Goal: Transaction & Acquisition: Purchase product/service

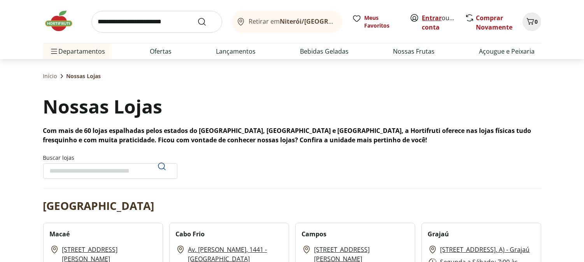
click at [429, 15] on link "Entrar" at bounding box center [432, 18] width 20 height 9
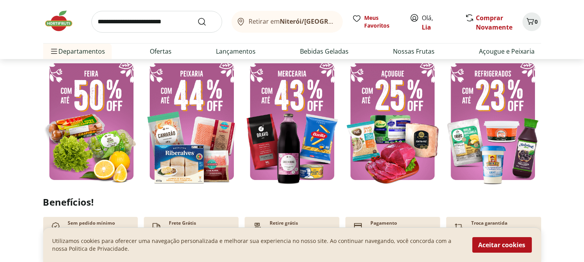
scroll to position [173, 0]
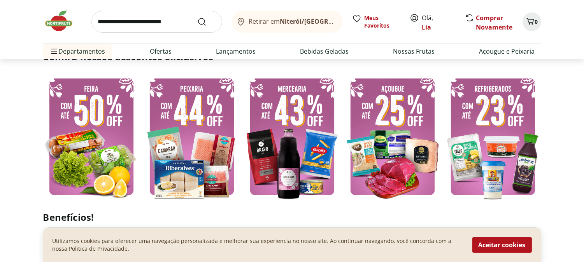
click at [108, 135] on img at bounding box center [91, 136] width 96 height 129
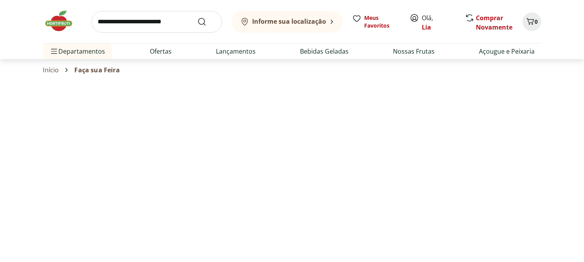
select select "**********"
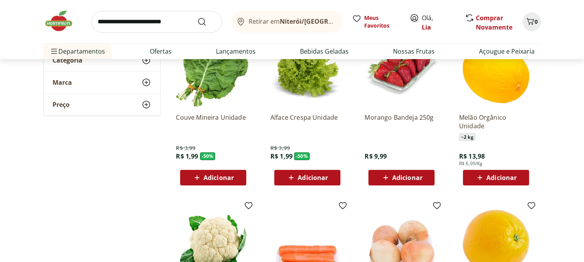
scroll to position [86, 0]
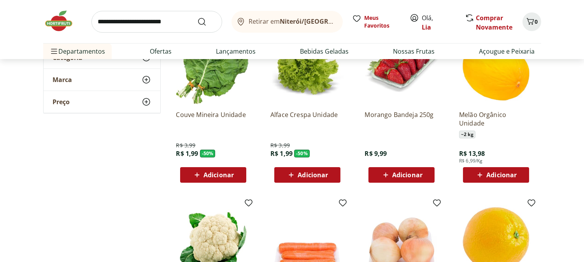
click at [215, 172] on span "Adicionar" at bounding box center [218, 175] width 30 height 6
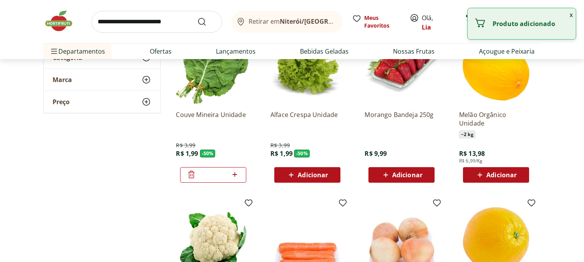
click at [303, 172] on span "Adicionar" at bounding box center [313, 175] width 30 height 6
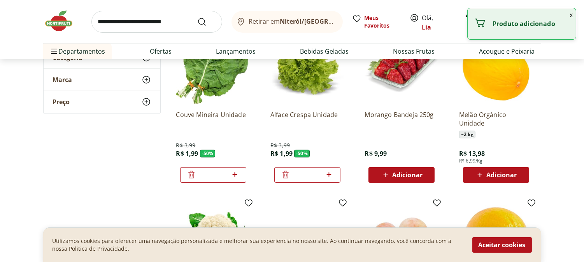
click at [329, 174] on icon at bounding box center [329, 174] width 5 height 5
click at [330, 174] on icon at bounding box center [329, 174] width 10 height 9
type input "*"
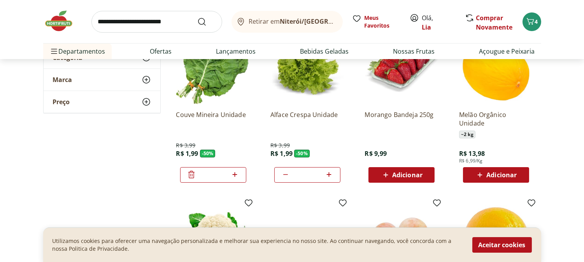
click at [403, 172] on span "Adicionar" at bounding box center [407, 175] width 30 height 6
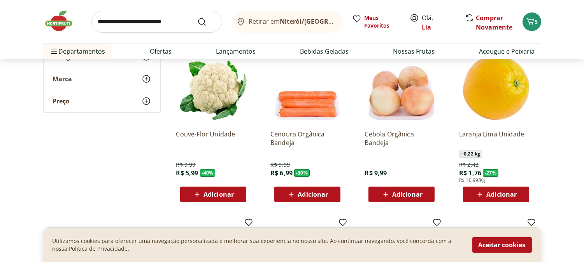
scroll to position [259, 0]
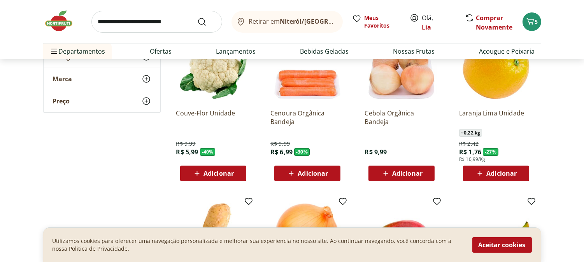
click at [217, 172] on span "Adicionar" at bounding box center [218, 173] width 30 height 6
click at [311, 168] on div "Adicionar" at bounding box center [308, 174] width 54 height 14
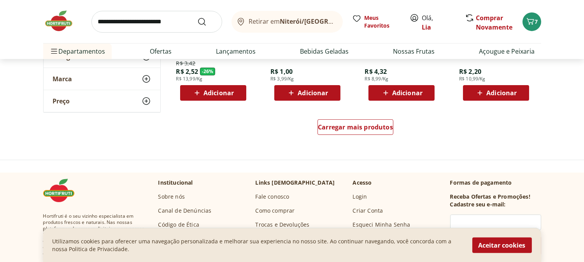
scroll to position [519, 0]
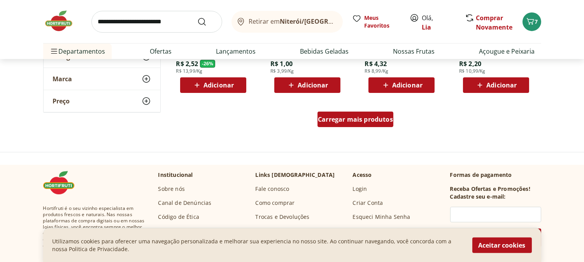
click at [340, 119] on span "Carregar mais produtos" at bounding box center [355, 119] width 75 height 6
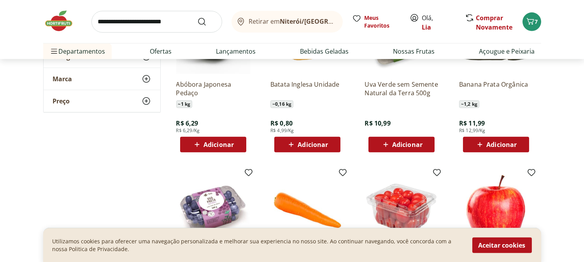
scroll to position [821, 0]
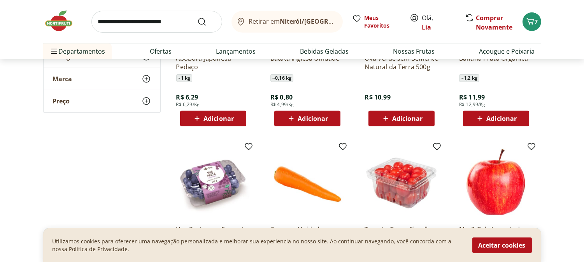
click at [405, 114] on span "Adicionar" at bounding box center [402, 118] width 42 height 9
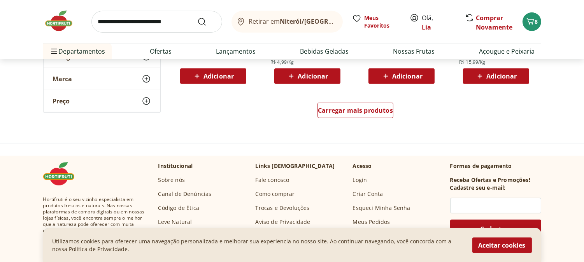
scroll to position [1037, 0]
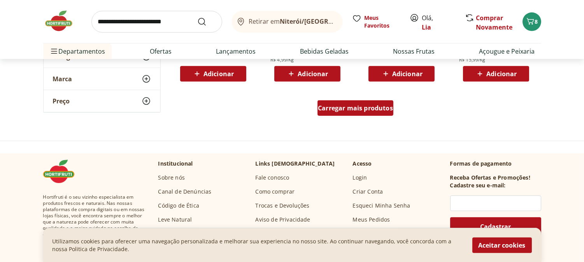
click at [347, 110] on span "Carregar mais produtos" at bounding box center [355, 108] width 75 height 6
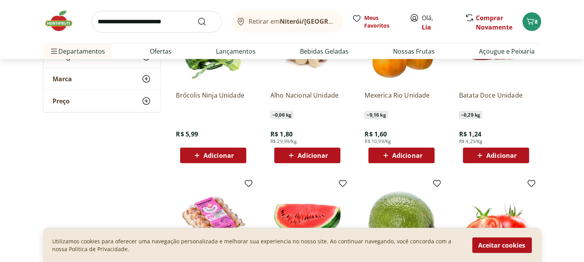
scroll to position [1124, 0]
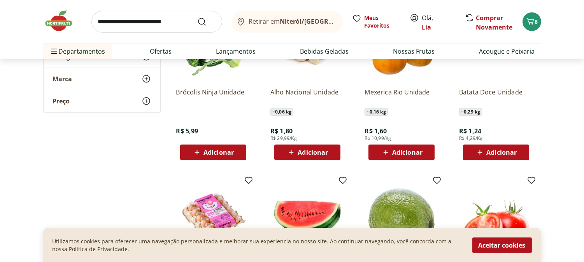
click at [219, 147] on div "Adicionar" at bounding box center [213, 153] width 54 height 14
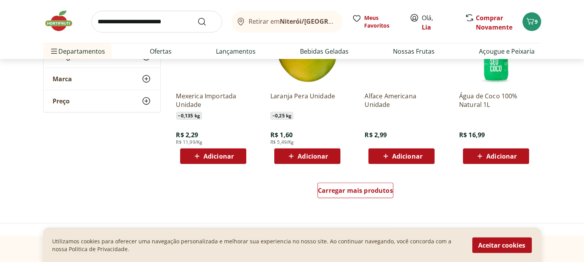
scroll to position [1513, 0]
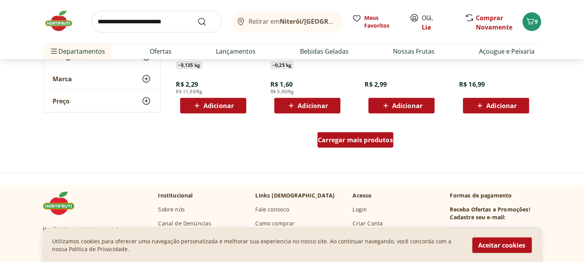
click at [349, 137] on span "Carregar mais produtos" at bounding box center [355, 140] width 75 height 6
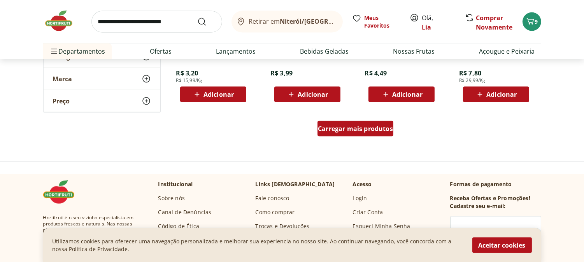
scroll to position [2032, 0]
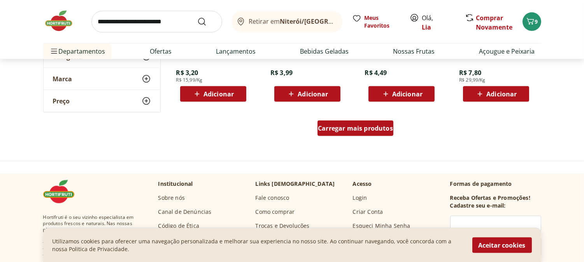
click at [333, 125] on span "Carregar mais produtos" at bounding box center [355, 128] width 75 height 6
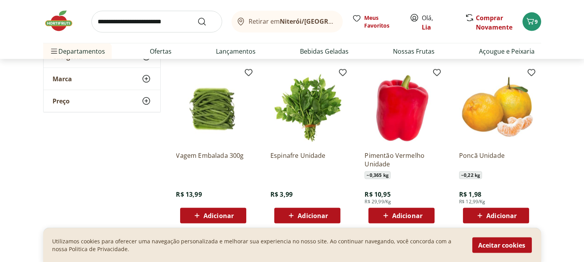
scroll to position [2118, 0]
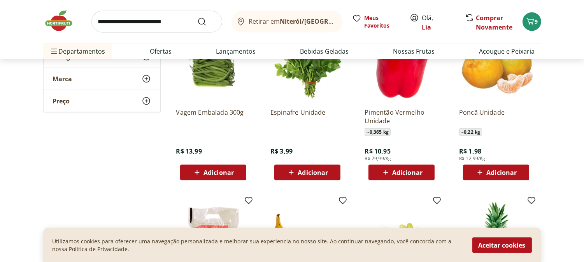
click at [493, 170] on span "Adicionar" at bounding box center [501, 173] width 30 height 6
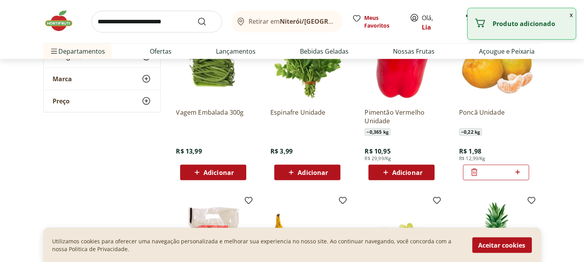
click at [520, 172] on icon at bounding box center [518, 172] width 10 height 9
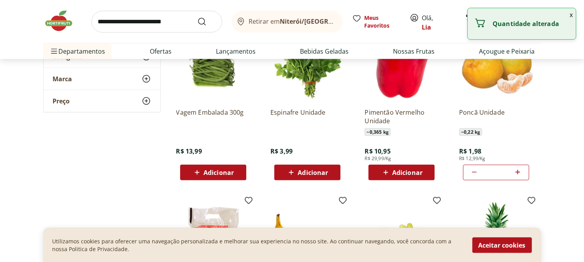
type input "*"
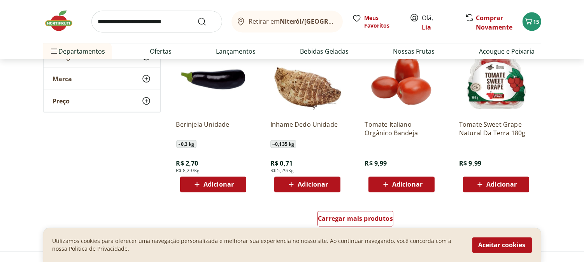
scroll to position [2464, 0]
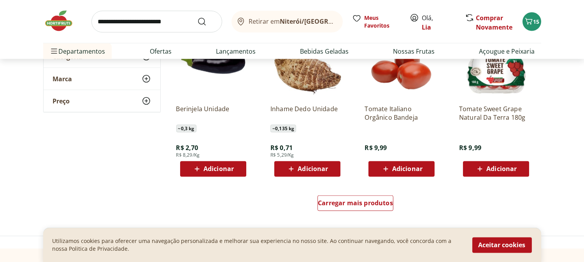
click at [208, 167] on span "Adicionar" at bounding box center [218, 169] width 30 height 6
click at [312, 166] on span "Adicionar" at bounding box center [313, 169] width 30 height 6
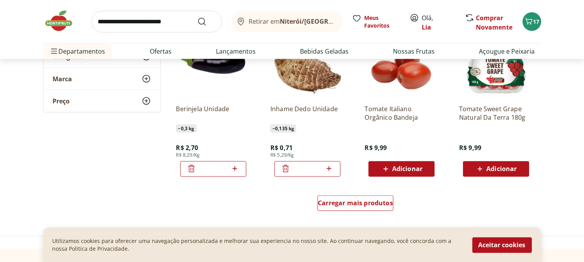
click at [406, 167] on span "Adicionar" at bounding box center [407, 169] width 30 height 6
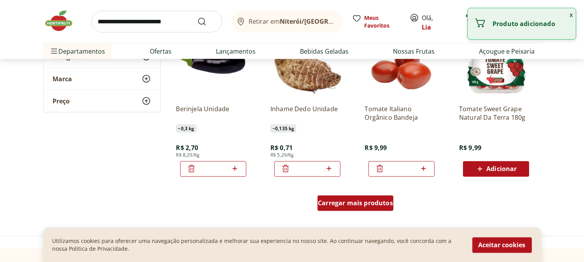
click at [356, 201] on span "Carregar mais produtos" at bounding box center [355, 203] width 75 height 6
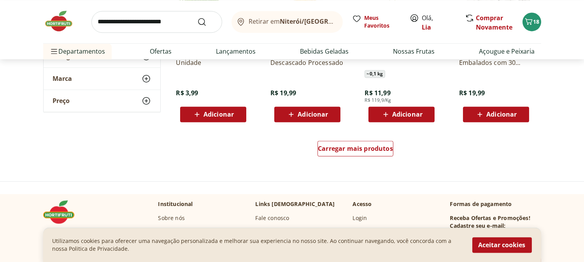
scroll to position [3069, 0]
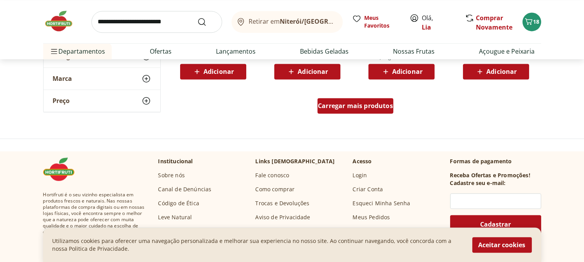
click at [352, 103] on span "Carregar mais produtos" at bounding box center [355, 106] width 75 height 6
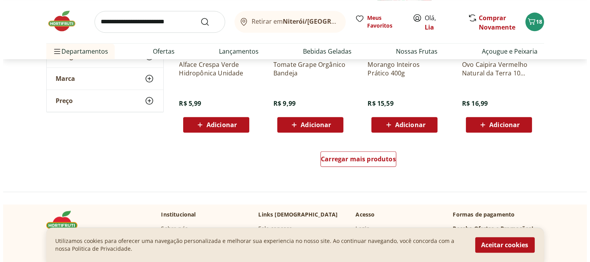
scroll to position [3545, 0]
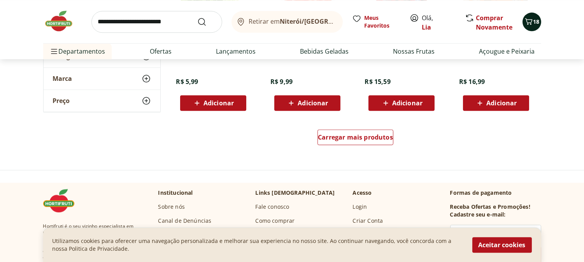
click at [538, 19] on span "18" at bounding box center [536, 21] width 6 height 7
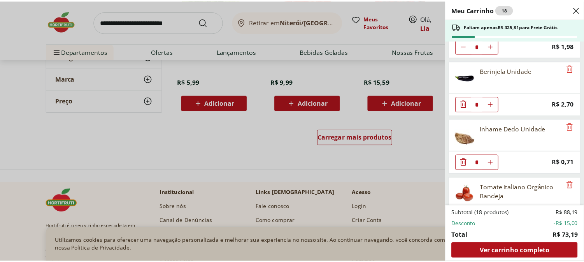
scroll to position [481, 0]
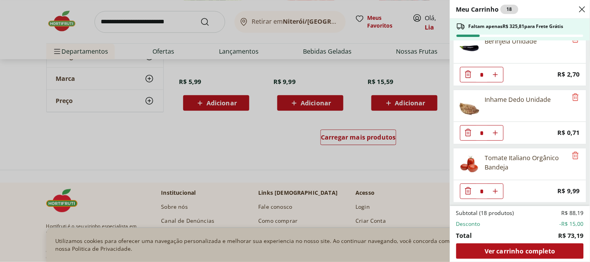
click at [354, 136] on div "Meu Carrinho 18 Faltam apenas R$ 325,81 para Frete Grátis Couve Mineira Unidade…" at bounding box center [295, 131] width 590 height 262
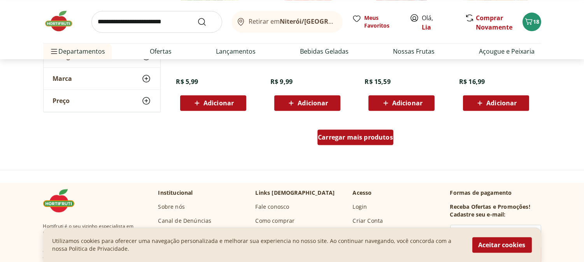
click at [354, 136] on span "Carregar mais produtos" at bounding box center [355, 137] width 75 height 6
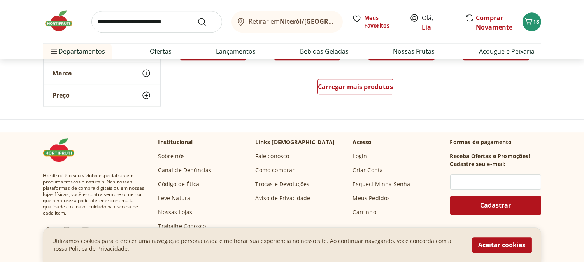
scroll to position [4107, 0]
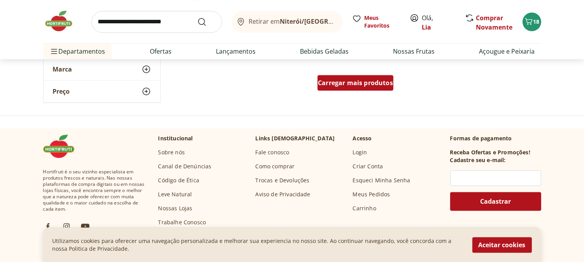
click at [352, 80] on span "Carregar mais produtos" at bounding box center [355, 83] width 75 height 6
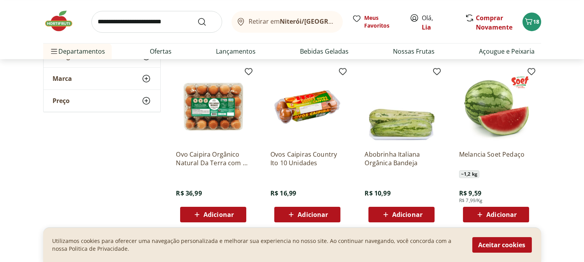
scroll to position [4496, 0]
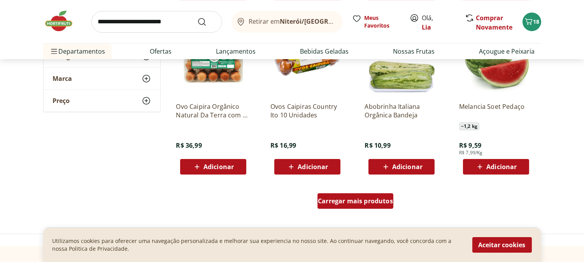
click at [353, 199] on span "Carregar mais produtos" at bounding box center [355, 201] width 75 height 6
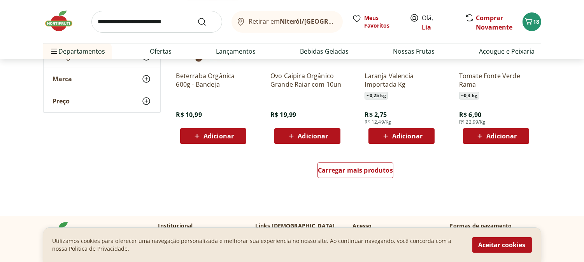
scroll to position [5058, 0]
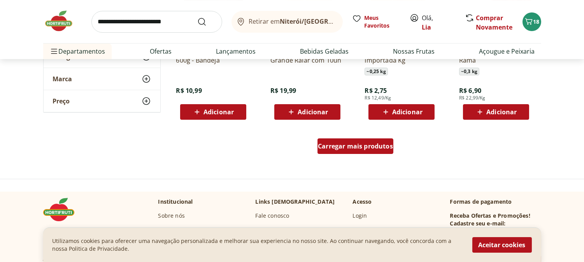
click at [332, 145] on span "Carregar mais produtos" at bounding box center [355, 146] width 75 height 6
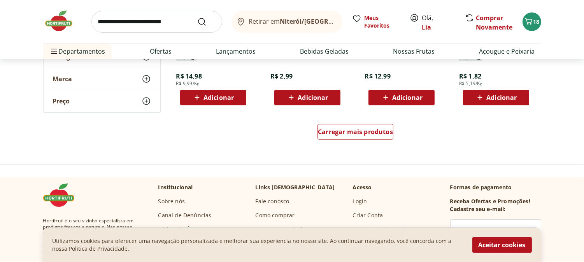
scroll to position [5620, 0]
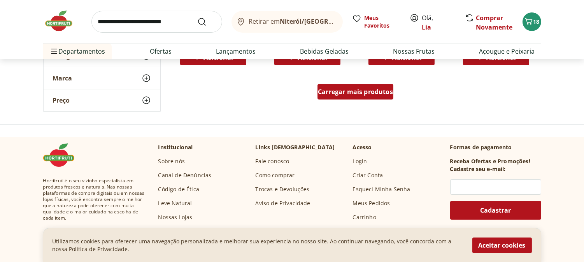
click at [352, 91] on span "Carregar mais produtos" at bounding box center [355, 92] width 75 height 6
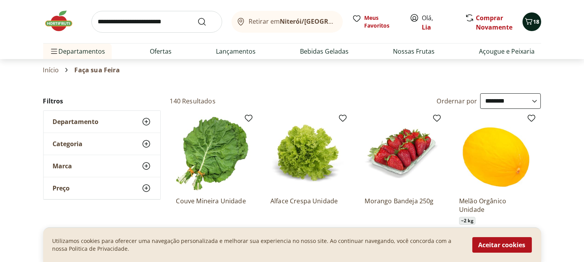
click at [537, 20] on span "18" at bounding box center [536, 21] width 6 height 7
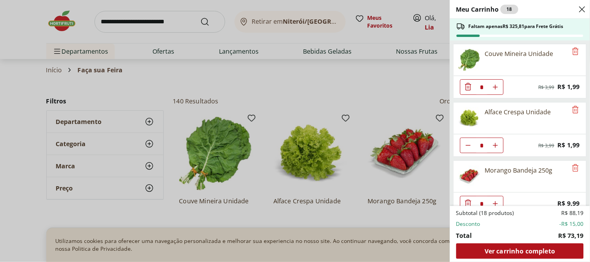
click at [496, 86] on icon "Aumentar Quantidade" at bounding box center [496, 87] width 6 height 6
type input "*"
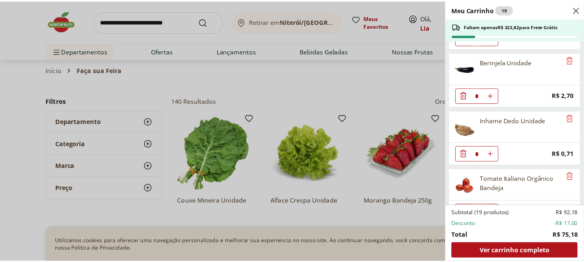
scroll to position [481, 0]
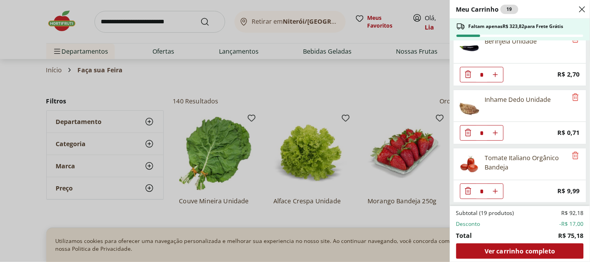
click at [296, 81] on div "Meu Carrinho 19 Faltam apenas R$ 323,82 para Frete Grátis Couve Mineira Unidade…" at bounding box center [295, 131] width 590 height 262
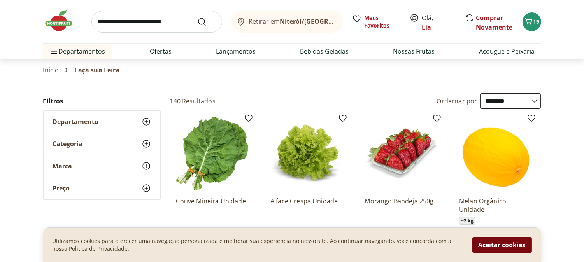
click at [494, 240] on button "Aceitar cookies" at bounding box center [502, 245] width 60 height 16
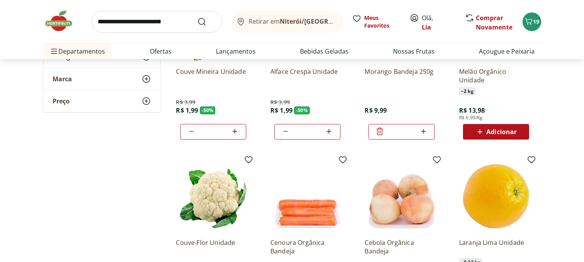
scroll to position [0, 0]
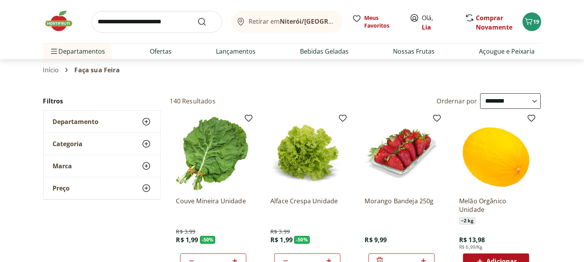
click at [534, 102] on select "**********" at bounding box center [510, 101] width 61 height 16
click at [480, 94] on select "**********" at bounding box center [510, 101] width 61 height 16
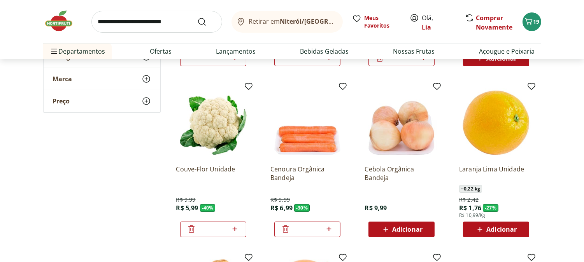
scroll to position [302, 0]
